Goal: Task Accomplishment & Management: Complete application form

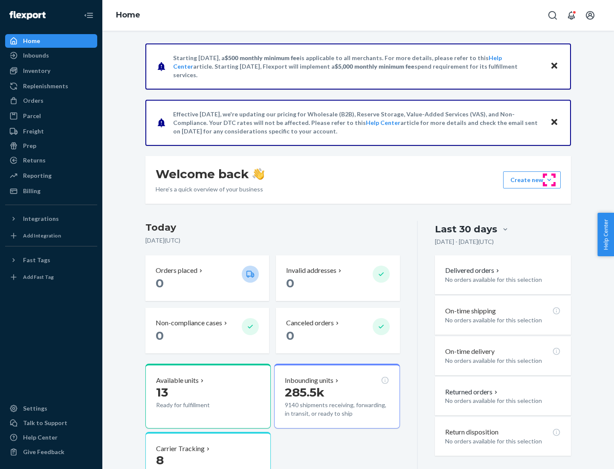
click at [549, 180] on button "Create new Create new inbound Create new order Create new product" at bounding box center [532, 179] width 58 height 17
click at [51, 55] on div "Inbounds" at bounding box center [51, 55] width 90 height 12
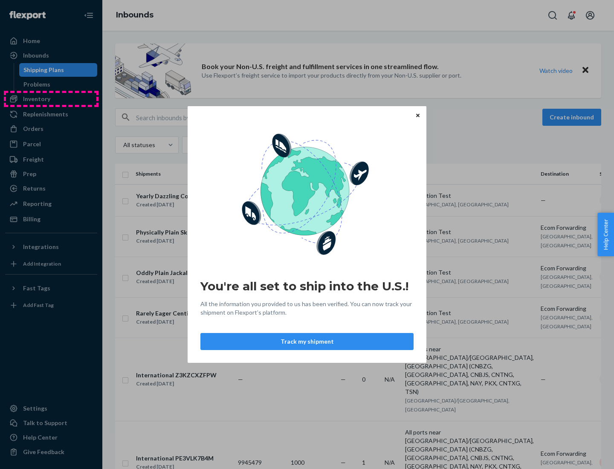
click at [51, 99] on div "You're all set to ship into the U.S.! All the information you provided to us ha…" at bounding box center [307, 234] width 614 height 469
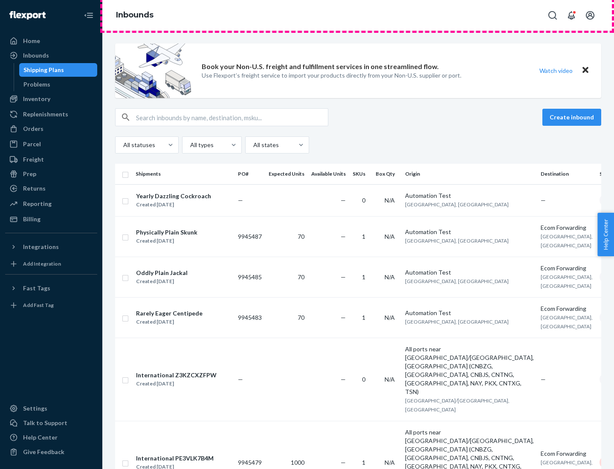
click at [358, 15] on div "Inbounds" at bounding box center [358, 15] width 512 height 31
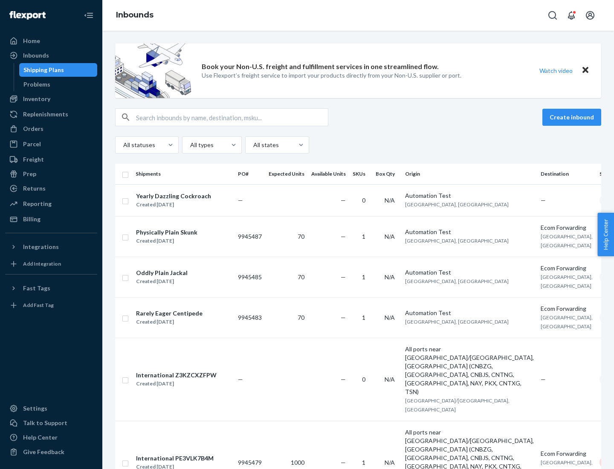
click at [358, 15] on div "Inbounds" at bounding box center [358, 15] width 512 height 31
click at [358, 145] on div "All statuses All types All states" at bounding box center [358, 144] width 486 height 17
click at [42, 70] on div "Shipping Plans" at bounding box center [43, 70] width 41 height 9
click at [573, 117] on button "Create inbound" at bounding box center [572, 117] width 59 height 17
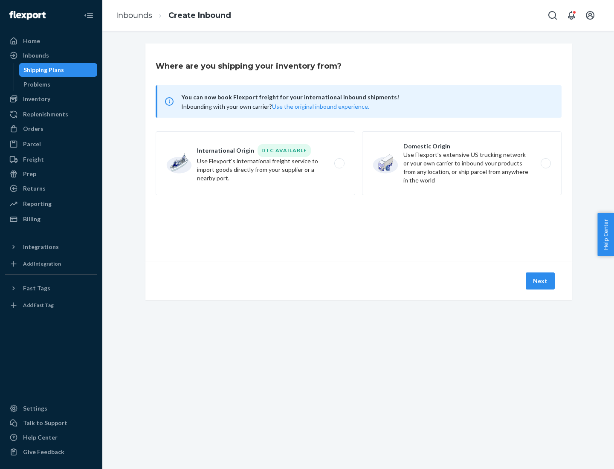
click at [256, 163] on label "International Origin DTC Available Use Flexport's international freight service…" at bounding box center [256, 163] width 200 height 64
click at [339, 163] on input "International Origin DTC Available Use Flexport's international freight service…" at bounding box center [342, 164] width 6 height 6
radio input "true"
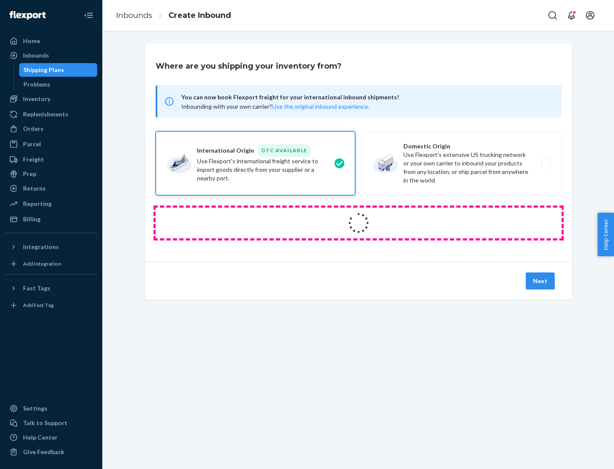
click at [359, 223] on icon at bounding box center [359, 223] width 24 height 24
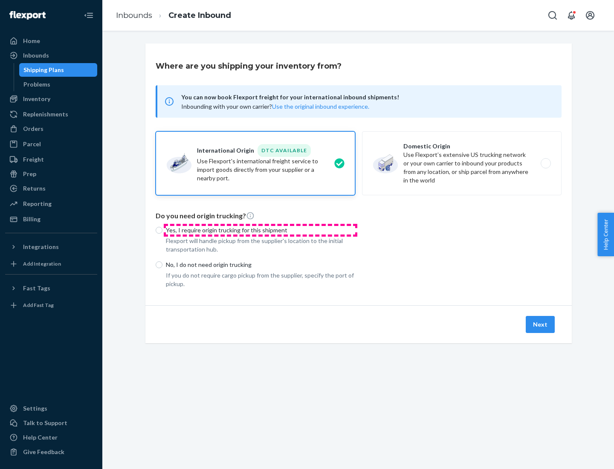
click at [261, 230] on p "Yes, I require origin trucking for this shipment" at bounding box center [260, 230] width 189 height 9
click at [163, 230] on input "Yes, I require origin trucking for this shipment" at bounding box center [159, 230] width 7 height 7
radio input "true"
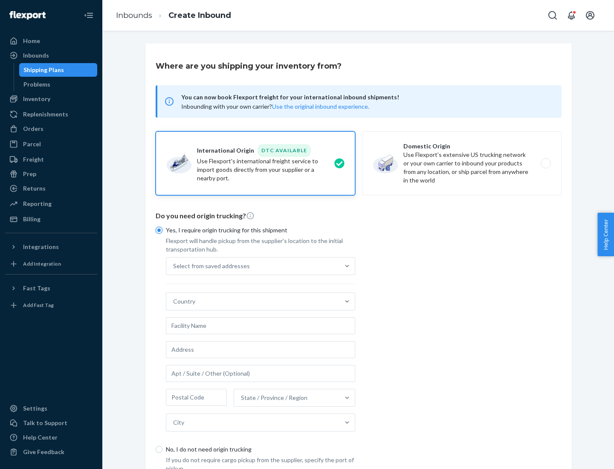
scroll to position [16, 0]
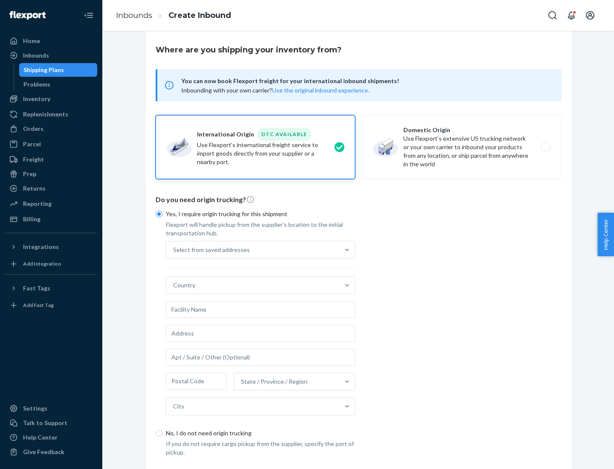
click at [253, 250] on div "Select from saved addresses" at bounding box center [252, 249] width 173 height 17
click at [174, 250] on input "Select from saved addresses" at bounding box center [173, 250] width 1 height 9
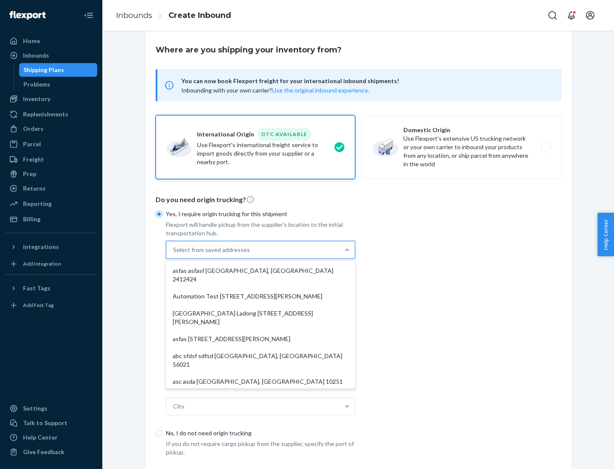
scroll to position [37, 0]
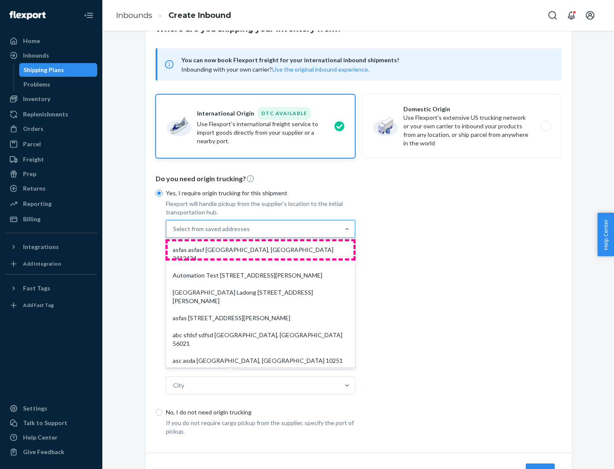
click at [261, 250] on div "asfas asfasf [GEOGRAPHIC_DATA], [GEOGRAPHIC_DATA] 2412424" at bounding box center [261, 254] width 186 height 26
click at [174, 233] on input "option asfas asfasf [GEOGRAPHIC_DATA], [GEOGRAPHIC_DATA] 2412424 focused, 1 of …" at bounding box center [173, 229] width 1 height 9
type input "asfas"
type input "asfasf"
type input "2412424"
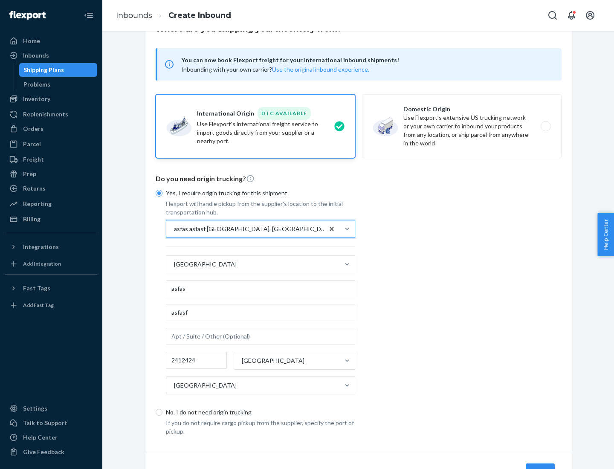
scroll to position [79, 0]
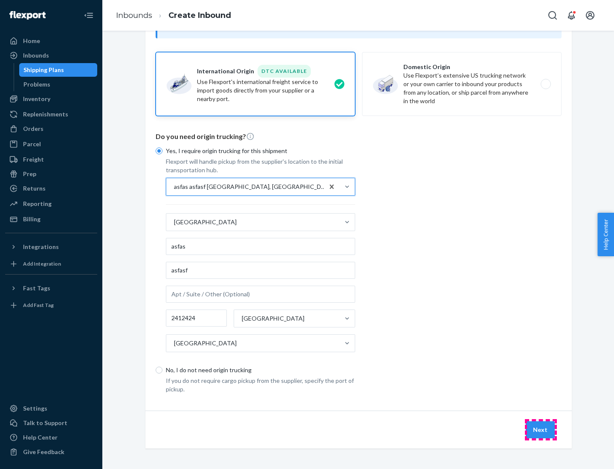
click at [541, 430] on button "Next" at bounding box center [540, 429] width 29 height 17
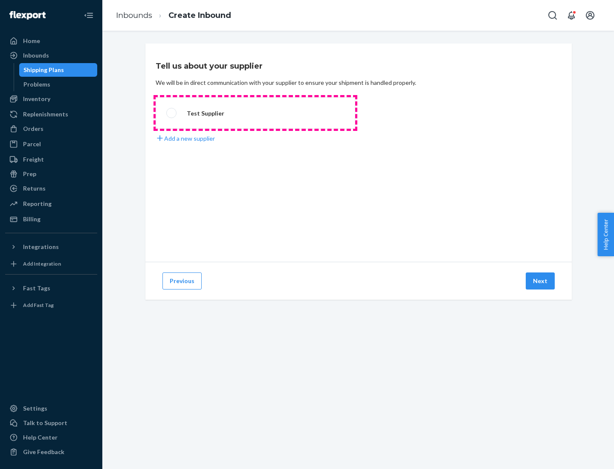
click at [256, 113] on label "Test Supplier" at bounding box center [256, 113] width 200 height 32
click at [172, 113] on input "Test Supplier" at bounding box center [169, 113] width 6 height 6
radio input "true"
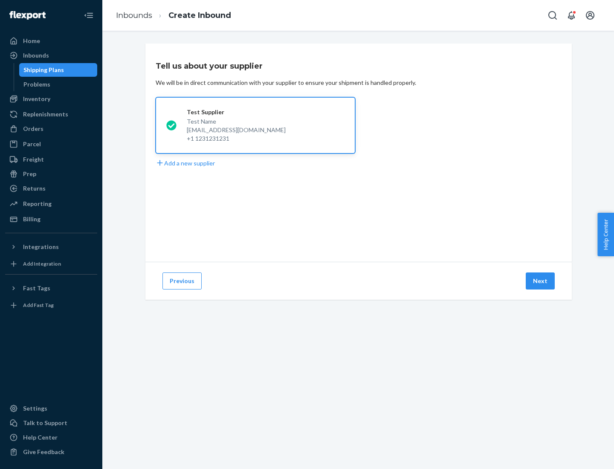
click at [541, 281] on button "Next" at bounding box center [540, 281] width 29 height 17
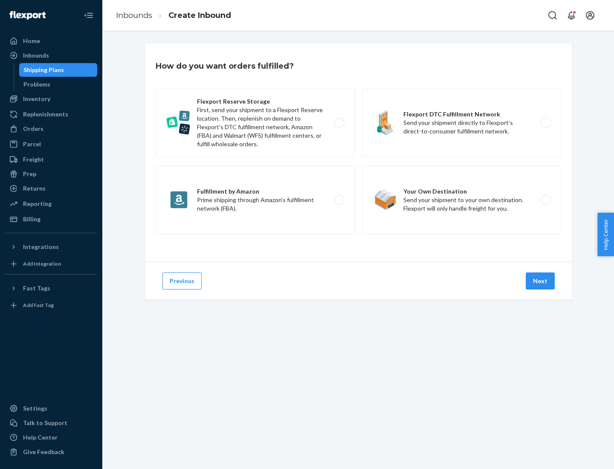
click at [256, 200] on label "Fulfillment by Amazon Prime shipping through Amazon’s fulfillment network (FBA)." at bounding box center [256, 200] width 200 height 68
click at [339, 200] on input "Fulfillment by Amazon Prime shipping through Amazon’s fulfillment network (FBA)." at bounding box center [342, 200] width 6 height 6
radio input "true"
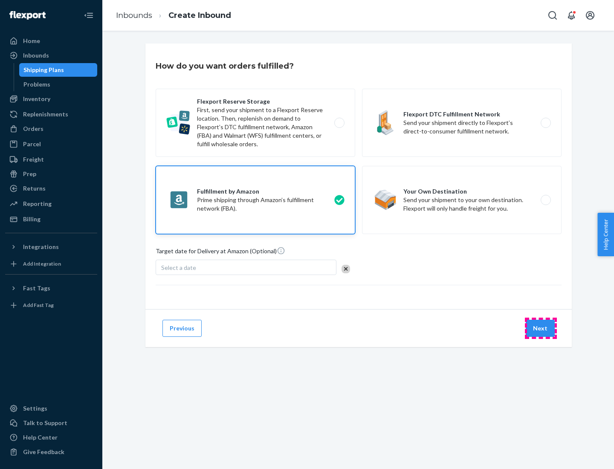
click at [541, 328] on button "Next" at bounding box center [540, 328] width 29 height 17
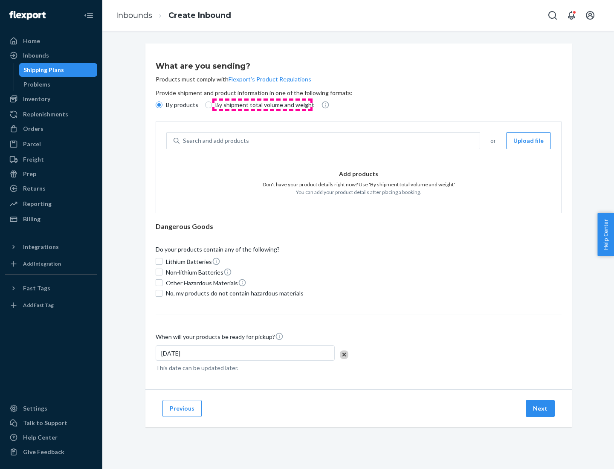
click at [262, 105] on p "By shipment total volume and weight" at bounding box center [264, 105] width 99 height 9
click at [212, 105] on input "By shipment total volume and weight" at bounding box center [208, 105] width 7 height 7
radio input "true"
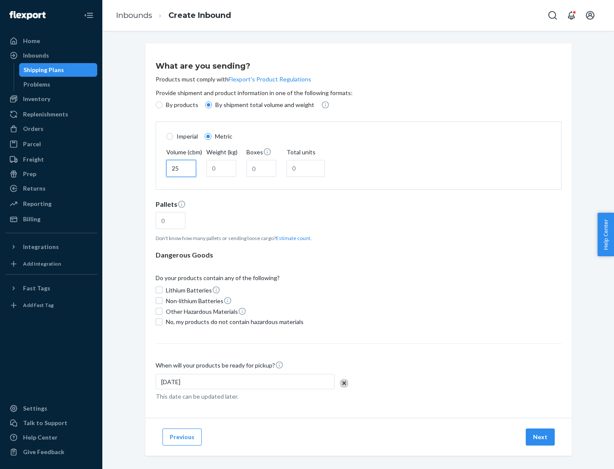
type input "25"
type input "100"
type input "50"
type input "500"
click at [291, 238] on button "Estimate count" at bounding box center [293, 238] width 35 height 7
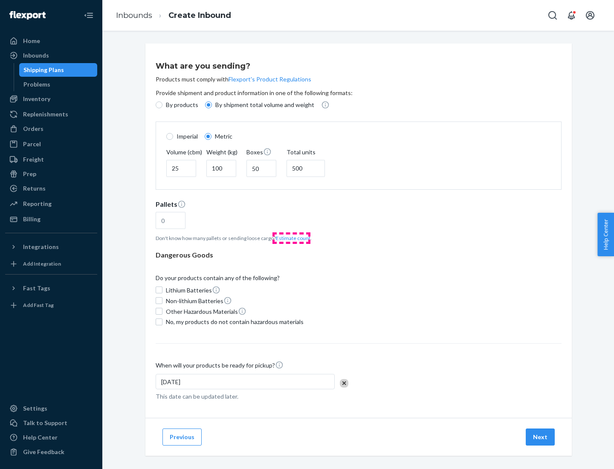
type input "16"
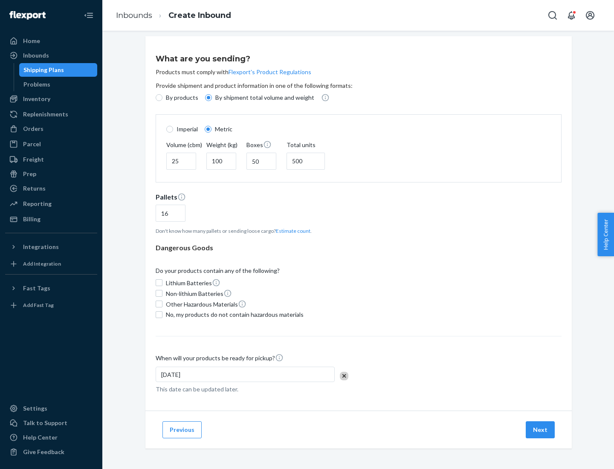
click at [233, 314] on span "No, my products do not contain hazardous materials" at bounding box center [235, 315] width 138 height 9
click at [163, 314] on input "No, my products do not contain hazardous materials" at bounding box center [159, 314] width 7 height 7
checkbox input "true"
click at [541, 430] on button "Next" at bounding box center [540, 429] width 29 height 17
